Goal: Information Seeking & Learning: Check status

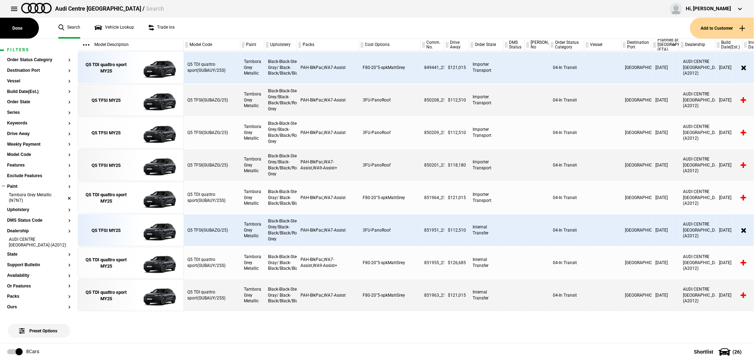
click at [63, 197] on li "Tambora Grey Metallic (N7N7)" at bounding box center [39, 198] width 64 height 13
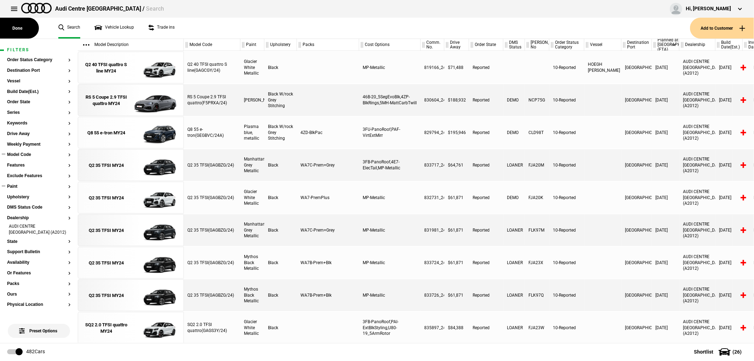
click at [20, 156] on button "Model Code" at bounding box center [39, 154] width 64 height 5
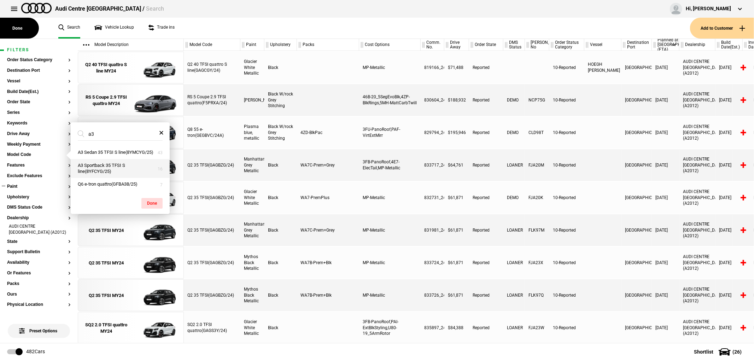
type input "a3"
click at [108, 170] on button "A3 Sportback 35 TFSI S line(8YFCYG/25)" at bounding box center [120, 168] width 99 height 19
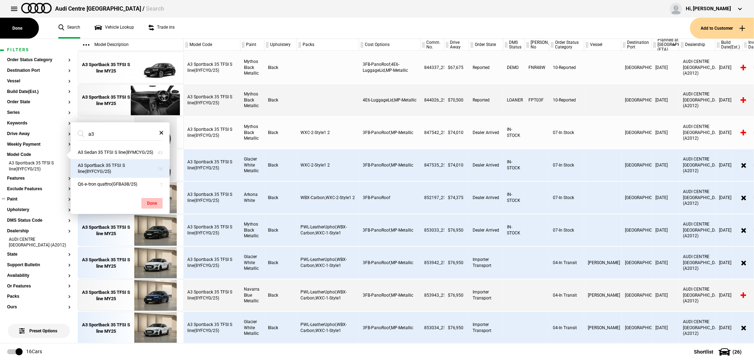
click at [147, 206] on button "Done" at bounding box center [151, 203] width 21 height 11
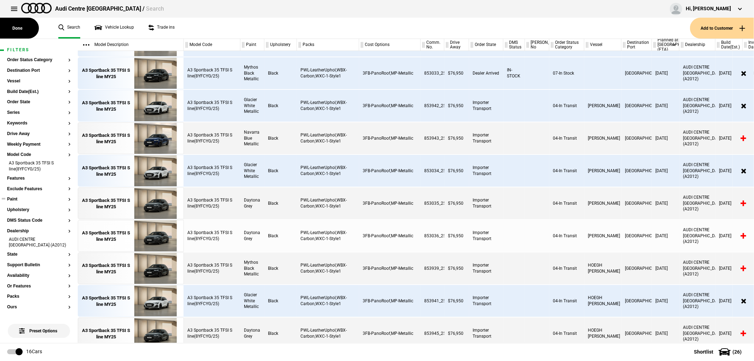
click at [617, 51] on div "[DATE]" at bounding box center [666, 41] width 28 height 32
click at [617, 43] on div "Planned at [GEOGRAPHIC_DATA] (ETA)" at bounding box center [665, 45] width 27 height 12
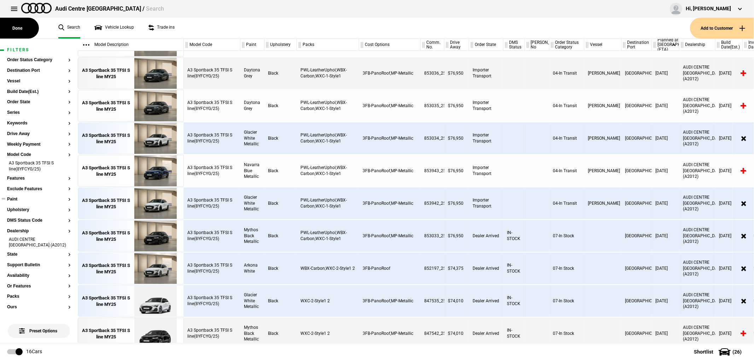
click at [617, 43] on div "Planned at [GEOGRAPHIC_DATA] (ETA)" at bounding box center [665, 45] width 27 height 12
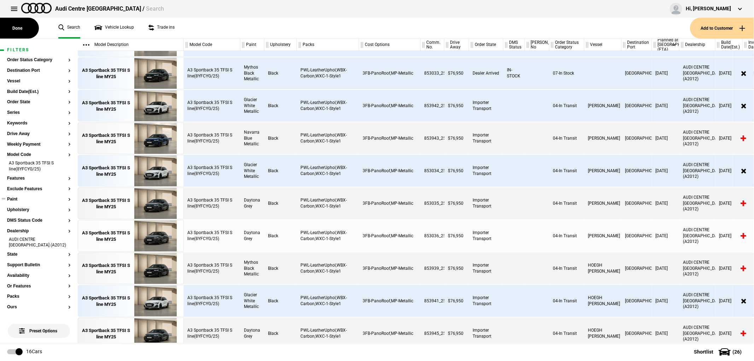
click at [15, 200] on button "Paint" at bounding box center [39, 199] width 64 height 5
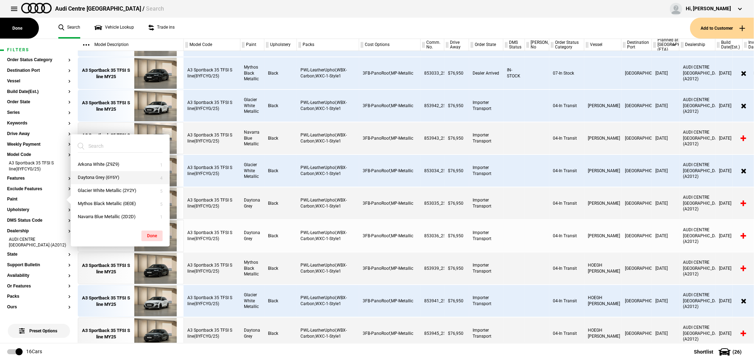
click at [95, 177] on button "Daytona Grey (6Y6Y)" at bounding box center [120, 177] width 99 height 13
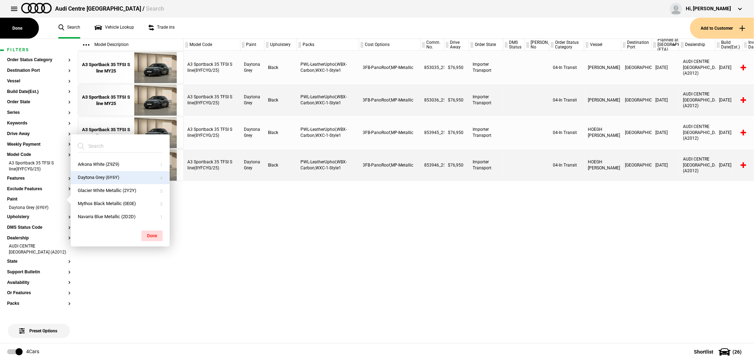
scroll to position [0, 0]
click at [106, 218] on button "Navarra Blue Metallic (2D2D)" at bounding box center [120, 216] width 99 height 13
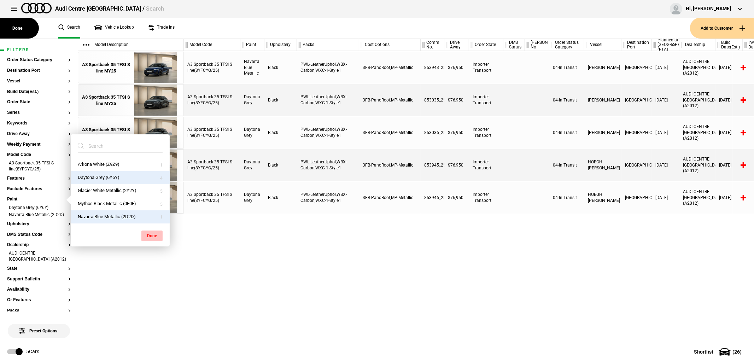
click at [156, 240] on button "Done" at bounding box center [151, 235] width 21 height 11
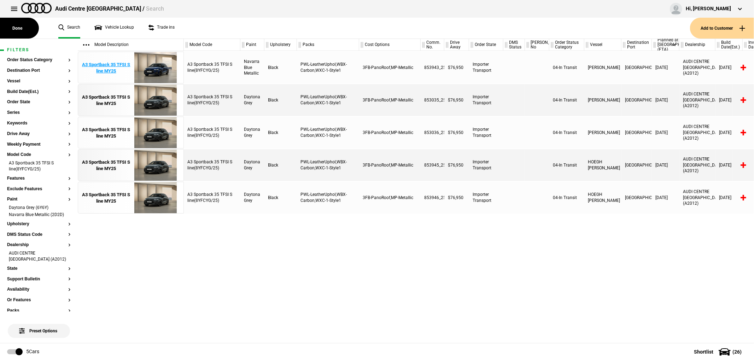
click at [110, 63] on div "A3 Sportback 35 TFSI S line MY25" at bounding box center [106, 68] width 49 height 13
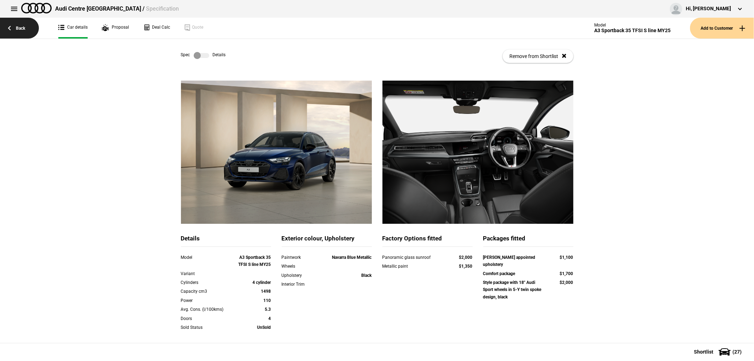
click at [13, 27] on link "Back" at bounding box center [19, 28] width 39 height 21
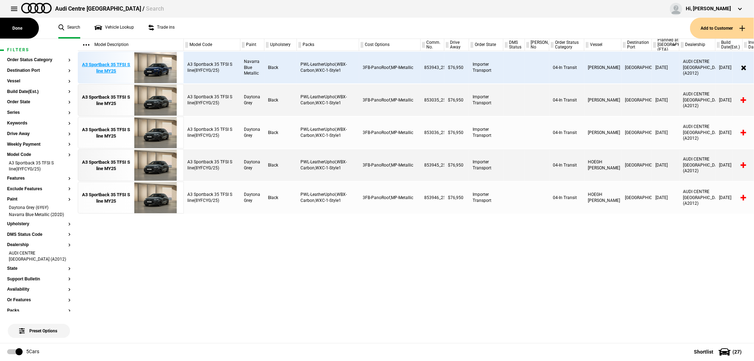
click at [123, 68] on div "A3 Sportback 35 TFSI S line MY25" at bounding box center [106, 68] width 49 height 13
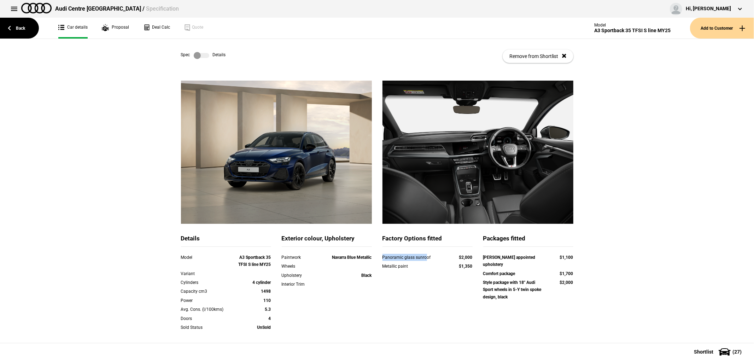
drag, startPoint x: 380, startPoint y: 259, endPoint x: 423, endPoint y: 257, distance: 43.5
click at [423, 257] on div "Panoramic glass sunroof" at bounding box center [413, 257] width 63 height 7
drag, startPoint x: 487, startPoint y: 254, endPoint x: 528, endPoint y: 256, distance: 41.1
click at [528, 256] on div "[PERSON_NAME] appointed upholstery" at bounding box center [514, 261] width 63 height 14
drag, startPoint x: 479, startPoint y: 266, endPoint x: 574, endPoint y: 264, distance: 94.8
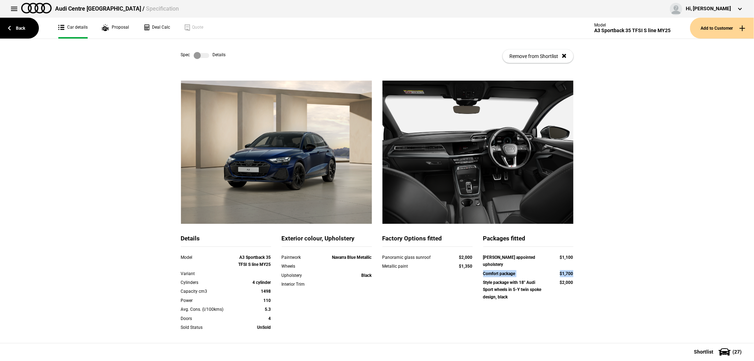
click at [574, 264] on div "Leather appointed upholstery $1,100 Comfort package $1,700 Style package with 1…" at bounding box center [528, 278] width 101 height 48
drag, startPoint x: 479, startPoint y: 276, endPoint x: 573, endPoint y: 279, distance: 94.4
click at [573, 279] on div "Leather appointed upholstery $1,100 Comfort package $1,700 Style package with 1…" at bounding box center [528, 278] width 101 height 48
click at [195, 54] on label at bounding box center [202, 55] width 16 height 7
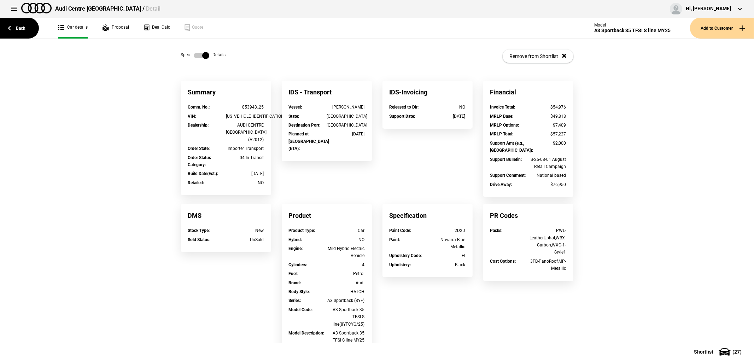
click at [236, 116] on div "[US_VEHICLE_IDENTIFICATION_NUMBER]" at bounding box center [245, 116] width 38 height 7
copy div "[US_VEHICLE_IDENTIFICATION_NUMBER]"
drag, startPoint x: 334, startPoint y: 133, endPoint x: 380, endPoint y: 133, distance: 46.0
click at [380, 133] on div "Summary Comm. No. : 853943_25 VIN : [US_VEHICLE_IDENTIFICATION_NUMBER] Dealersh…" at bounding box center [377, 282] width 403 height 403
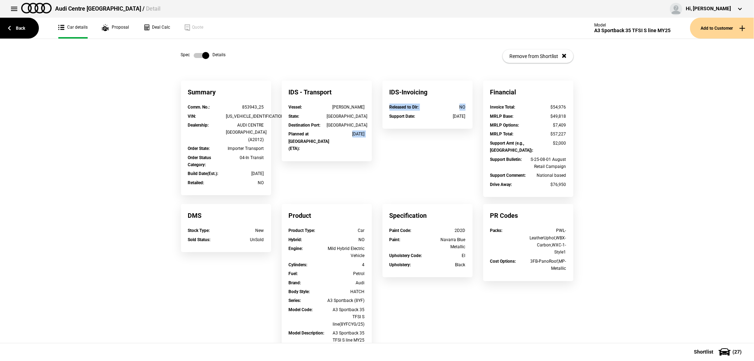
click at [383, 133] on div "IDS-Invoicing Released to Dlr : NO Support Date : [DATE]" at bounding box center [427, 108] width 101 height 55
click at [12, 27] on link "Back" at bounding box center [19, 28] width 39 height 21
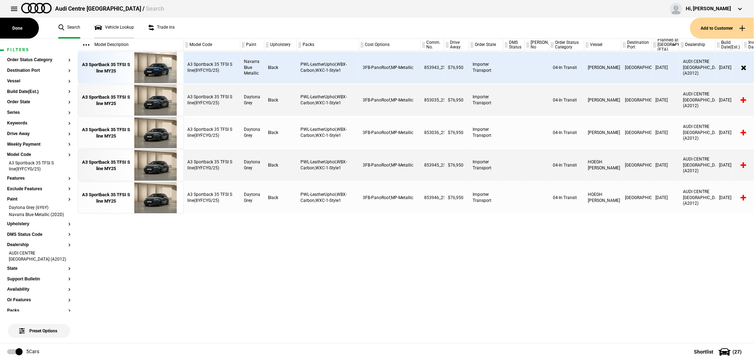
click at [105, 27] on link "Vehicle Lookup" at bounding box center [114, 28] width 40 height 21
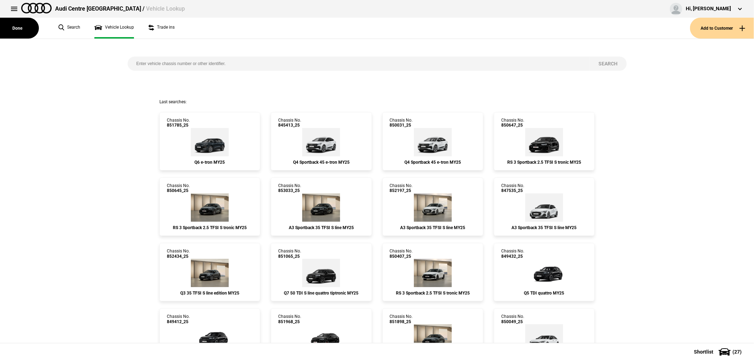
click at [270, 63] on input "search" at bounding box center [359, 64] width 462 height 14
paste input "847542"
type input "847542"
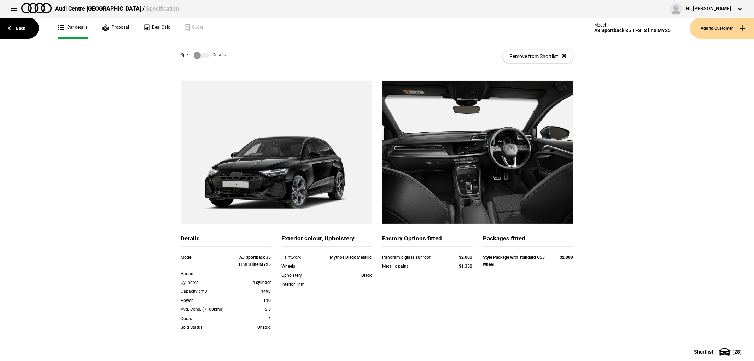
drag, startPoint x: 319, startPoint y: 126, endPoint x: 297, endPoint y: 189, distance: 66.5
drag, startPoint x: 297, startPoint y: 189, endPoint x: 418, endPoint y: 259, distance: 139.9
